Goal: Communication & Community: Answer question/provide support

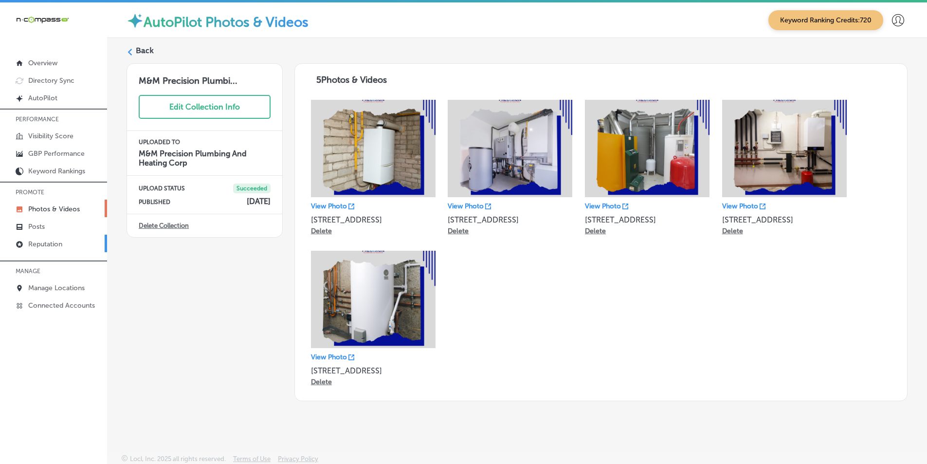
click at [48, 243] on p "Reputation" at bounding box center [45, 244] width 34 height 8
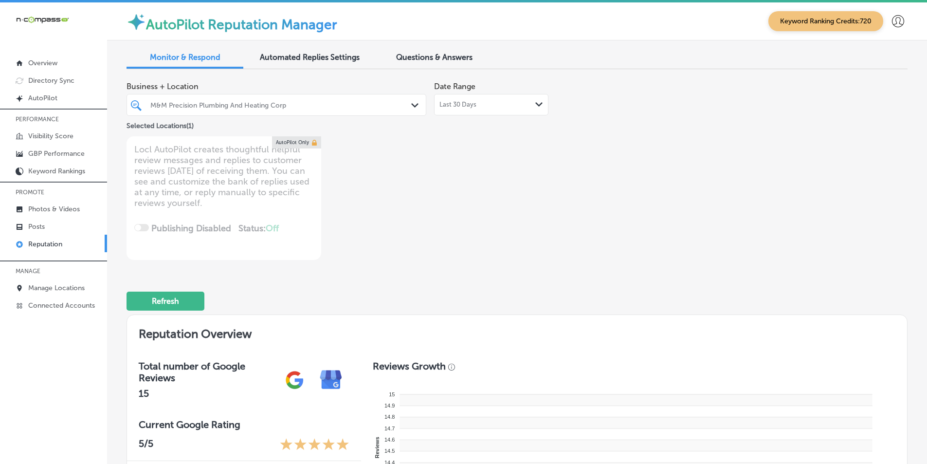
click at [411, 105] on icon "Path Created with Sketch." at bounding box center [414, 105] width 7 height 4
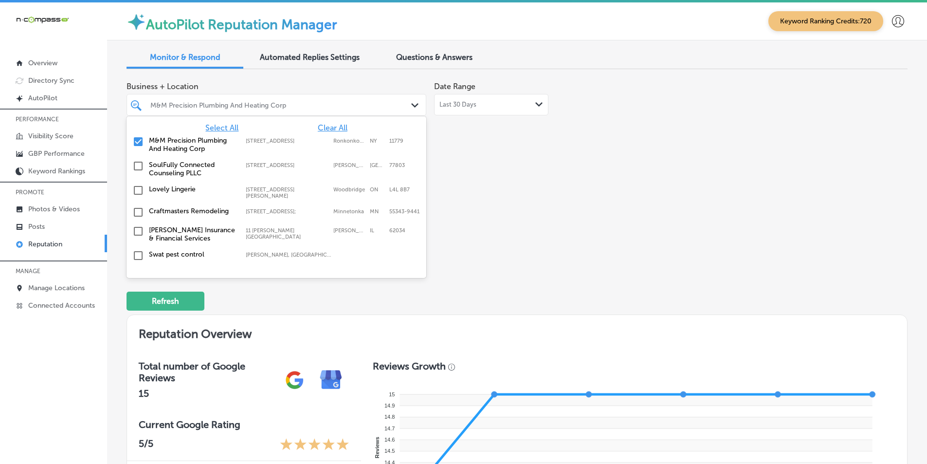
click at [219, 128] on span "Select All" at bounding box center [221, 127] width 33 height 9
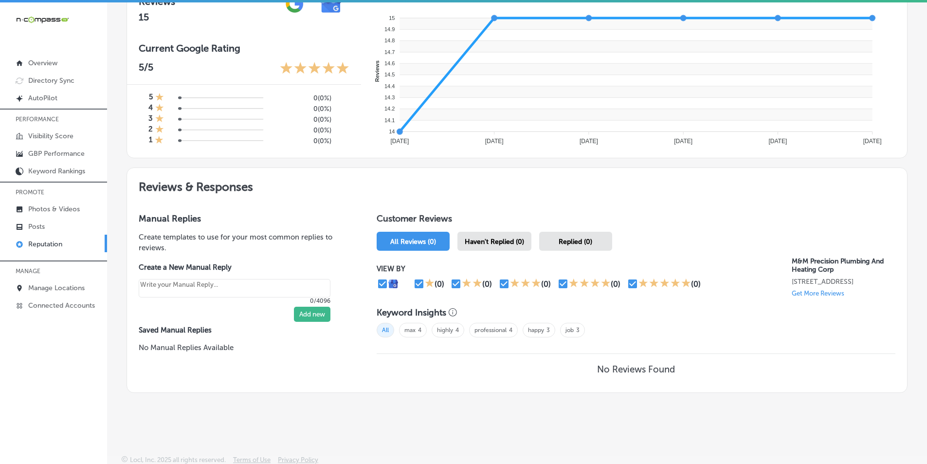
scroll to position [382, 0]
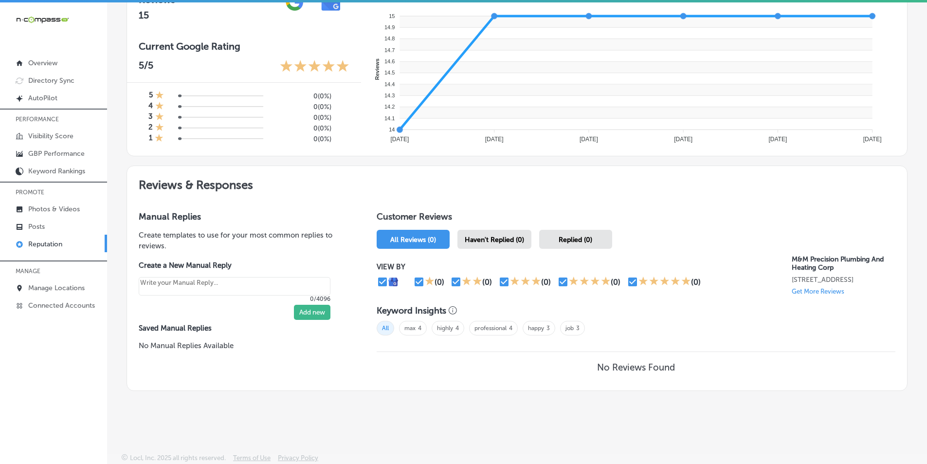
click at [444, 234] on div "Customer Reviews All Reviews (0) Haven't Replied (0) Replied (0) VIEW BY (0) (0…" at bounding box center [636, 295] width 542 height 191
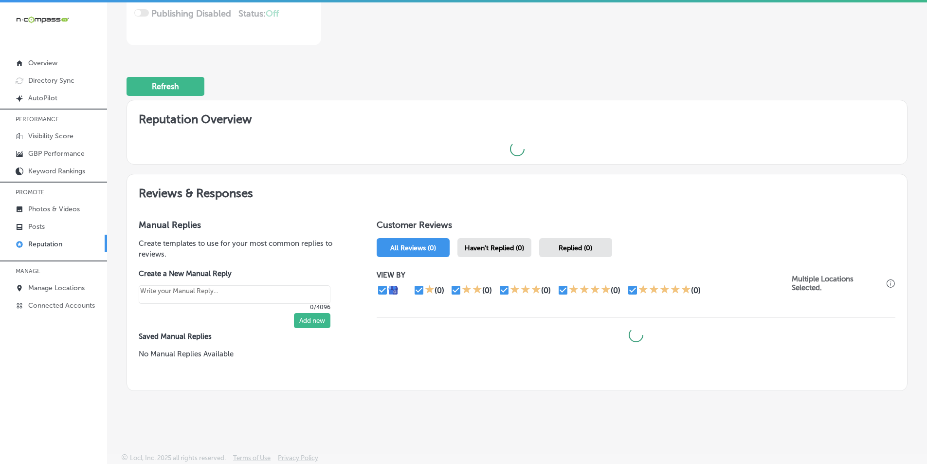
scroll to position [215, 0]
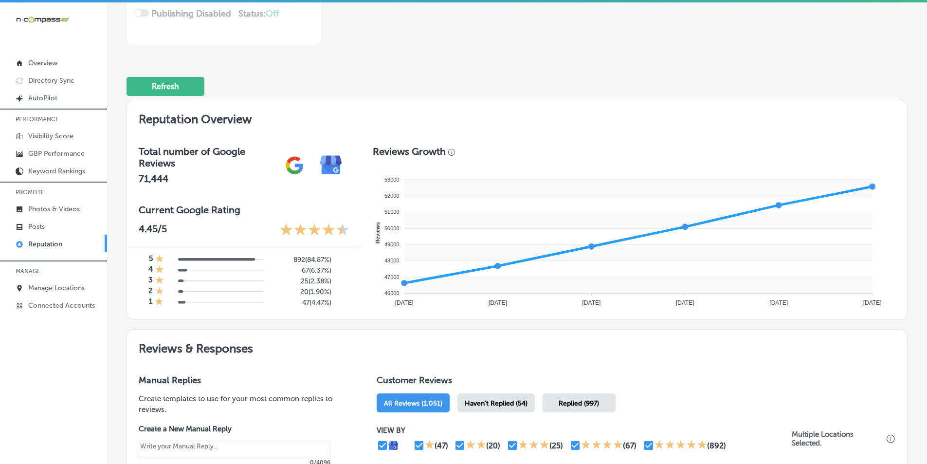
click at [444, 405] on span "Haven't Replied (54)" at bounding box center [496, 403] width 63 height 8
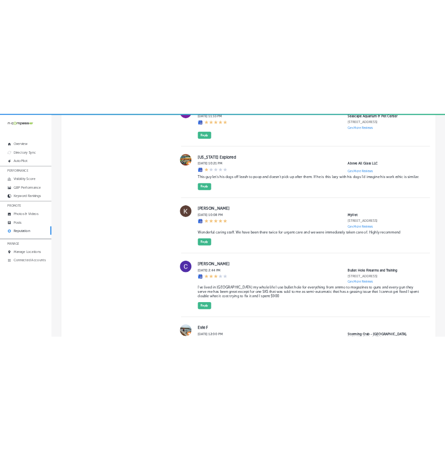
scroll to position [2064, 0]
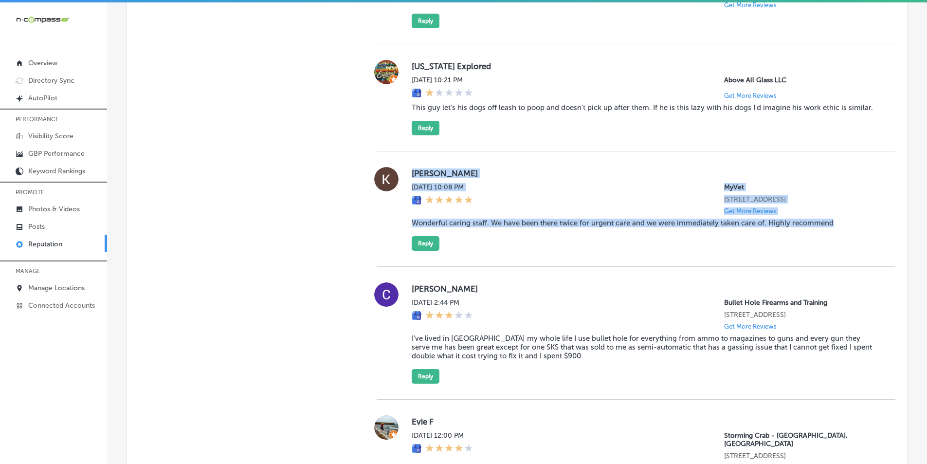
drag, startPoint x: 405, startPoint y: 180, endPoint x: 847, endPoint y: 269, distance: 450.8
click at [444, 267] on div "[PERSON_NAME][DATE] 10:08 PM MyVet [STREET_ADDRESS] Get More Reviews Wonderful …" at bounding box center [636, 208] width 519 height 115
copy div "[PERSON_NAME][DATE] 10:08 PM MyVet [STREET_ADDRESS] Get More Reviews Wonderful …"
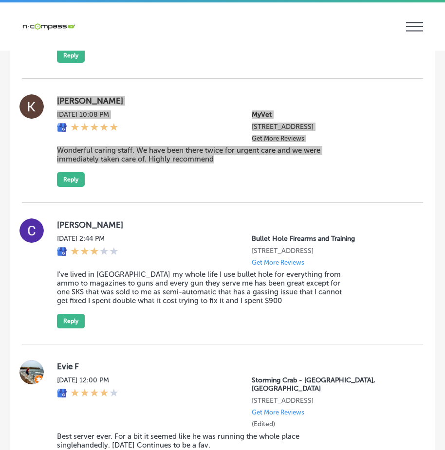
scroll to position [2724, 0]
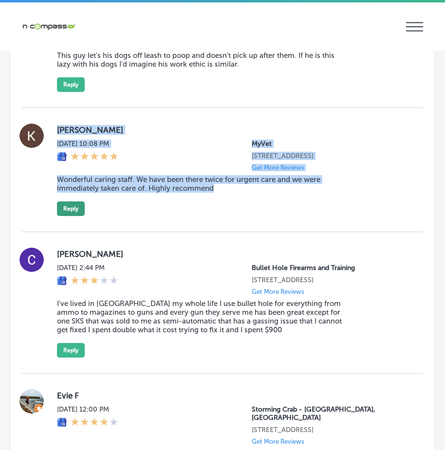
click at [68, 216] on button "Reply" at bounding box center [71, 208] width 28 height 15
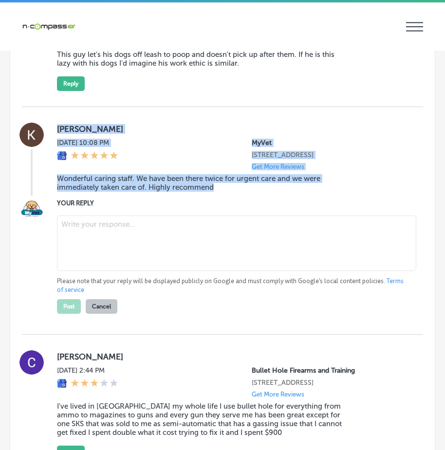
type textarea "x"
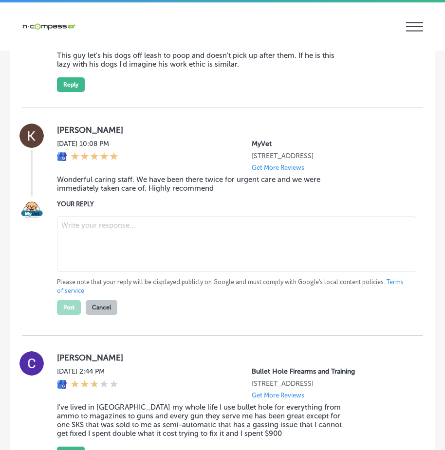
click at [95, 241] on textarea at bounding box center [236, 244] width 359 height 55
paste textarea "Thank you so much for your kind review, [PERSON_NAME]! We’re so glad to hear th…"
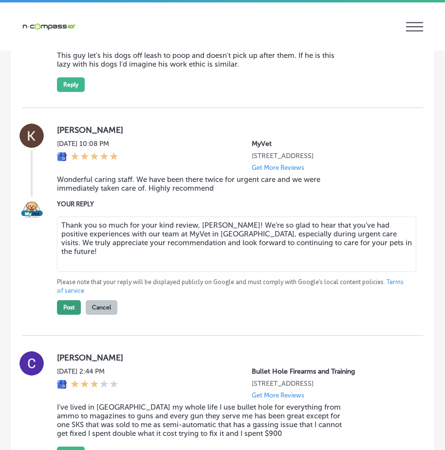
type textarea "Thank you so much for your kind review, [PERSON_NAME]! We’re so glad to hear th…"
click at [68, 315] on button "Post" at bounding box center [69, 307] width 24 height 15
type textarea "x"
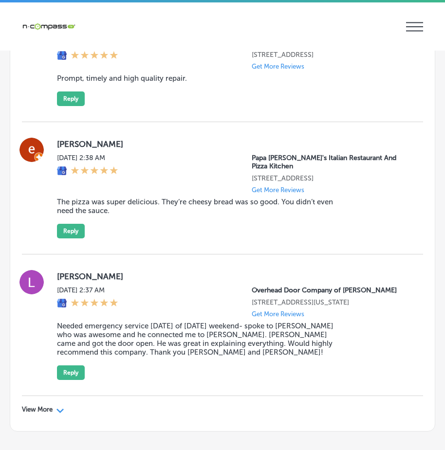
scroll to position [3356, 0]
